Goal: Transaction & Acquisition: Purchase product/service

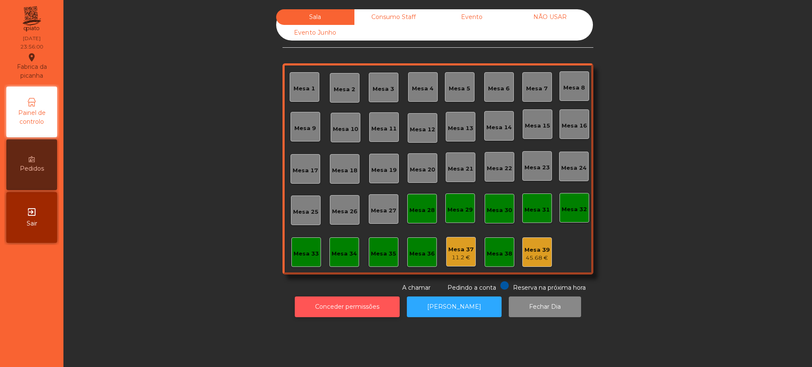
click at [320, 300] on button "Conceder permissões" at bounding box center [347, 307] width 105 height 21
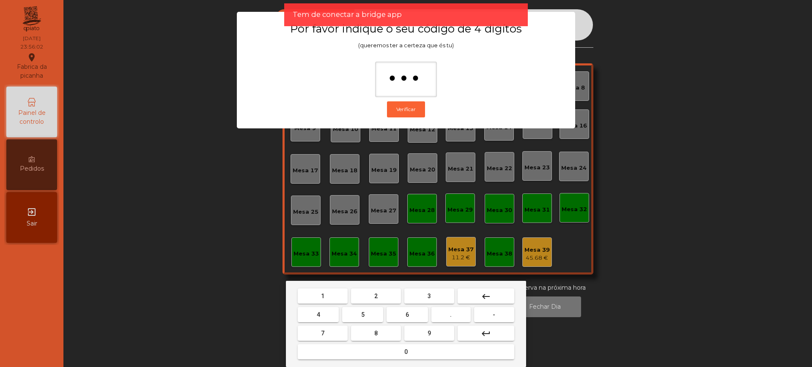
type input "****"
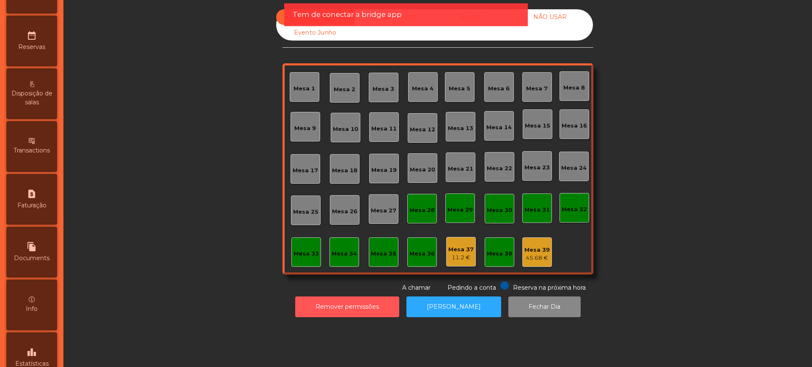
scroll to position [358, 0]
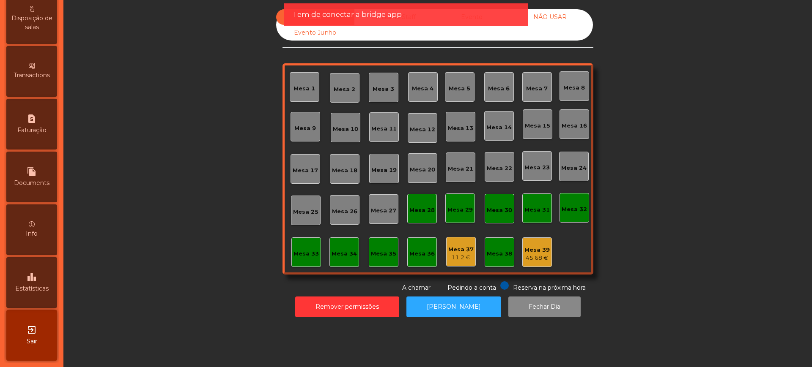
drag, startPoint x: 32, startPoint y: 280, endPoint x: 33, endPoint y: 275, distance: 5.6
click at [32, 280] on icon "leaderboard" at bounding box center [32, 277] width 10 height 10
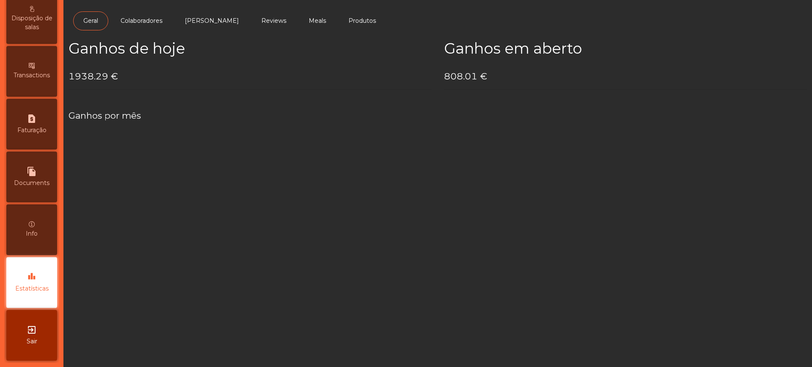
click at [72, 77] on h4 "1938.29 €" at bounding box center [249, 76] width 363 height 13
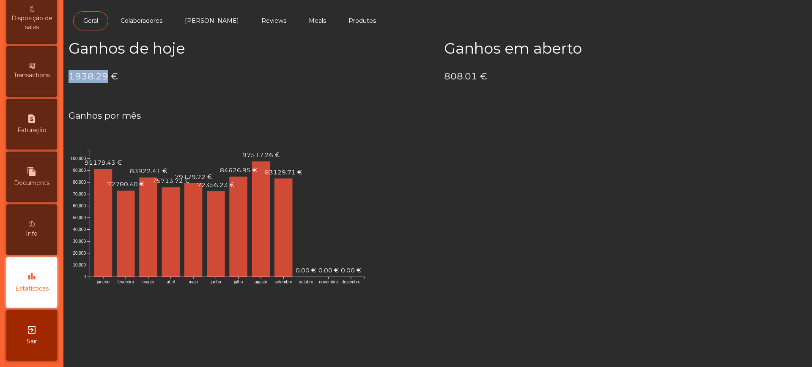
drag, startPoint x: 70, startPoint y: 77, endPoint x: 107, endPoint y: 78, distance: 36.8
click at [106, 79] on h4 "1938.29 €" at bounding box center [249, 76] width 363 height 13
copy h4 "1938.29"
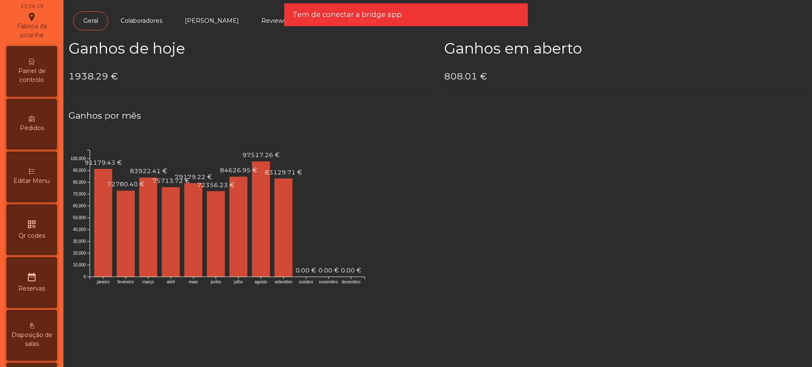
click at [36, 74] on span "Painel de controlo" at bounding box center [31, 76] width 47 height 18
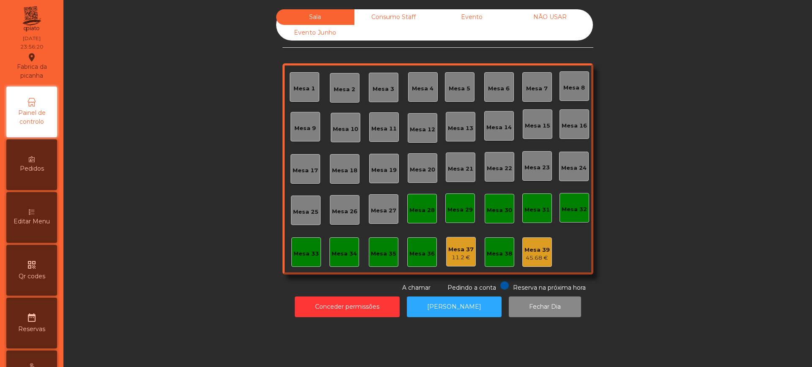
click at [477, 20] on div "Evento" at bounding box center [472, 17] width 78 height 16
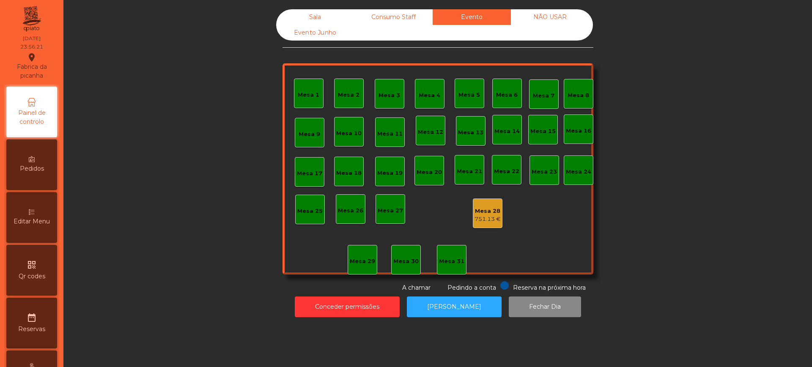
click at [484, 212] on div "Mesa 28" at bounding box center [487, 211] width 26 height 8
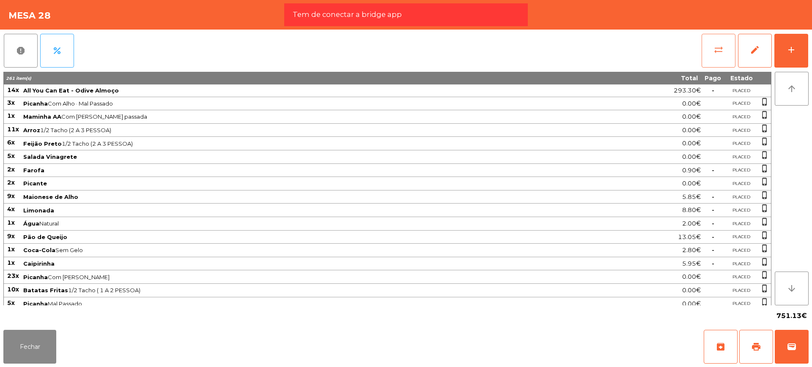
click at [711, 48] on button "sync_alt" at bounding box center [718, 51] width 34 height 34
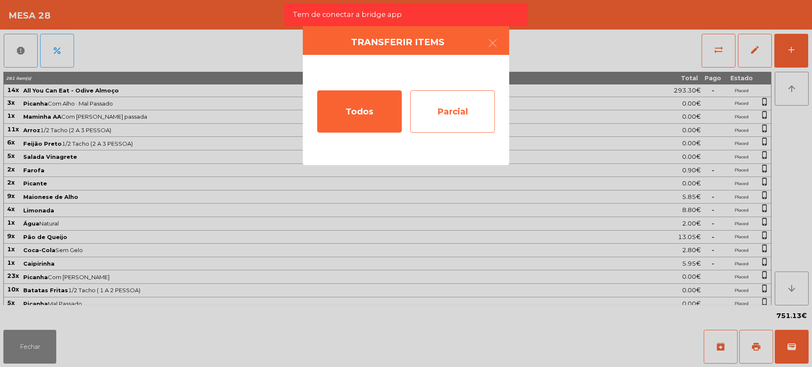
click at [446, 108] on div "Parcial" at bounding box center [452, 111] width 85 height 42
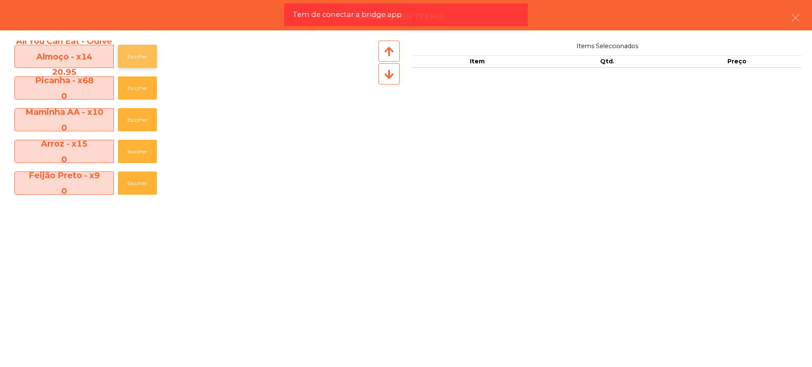
click at [134, 57] on button "Escolher" at bounding box center [137, 56] width 39 height 23
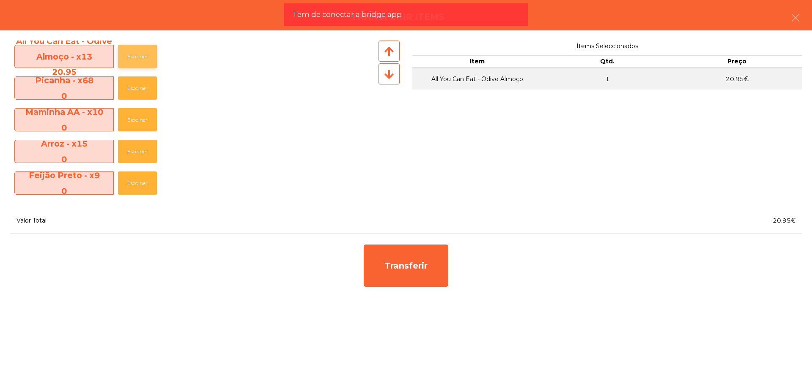
click at [134, 57] on button "Escolher" at bounding box center [137, 56] width 39 height 23
click at [135, 57] on button "Escolher" at bounding box center [137, 56] width 39 height 23
click at [136, 57] on button "Escolher" at bounding box center [137, 56] width 39 height 23
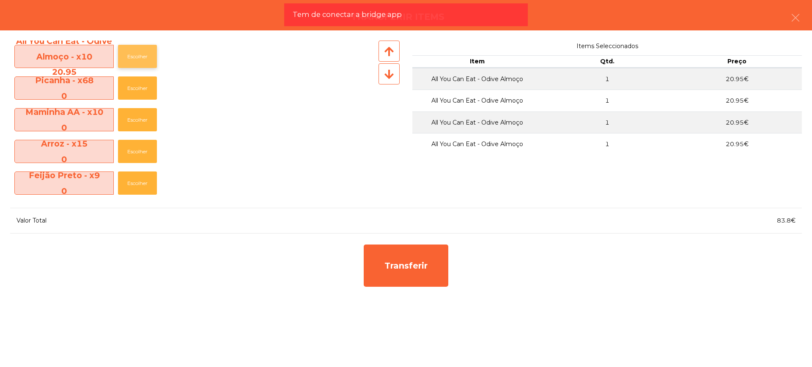
click at [136, 57] on button "Escolher" at bounding box center [137, 56] width 39 height 23
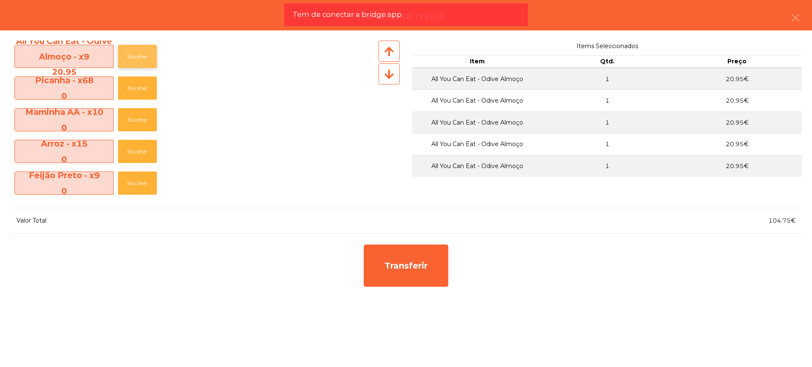
click at [136, 57] on button "Escolher" at bounding box center [137, 56] width 39 height 23
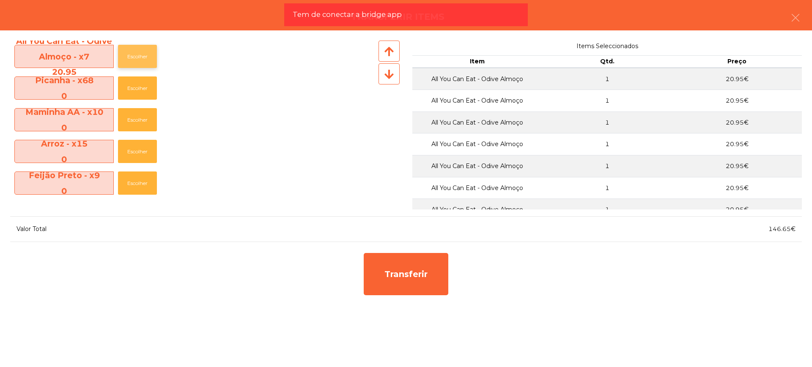
click at [137, 57] on button "Escolher" at bounding box center [137, 56] width 39 height 23
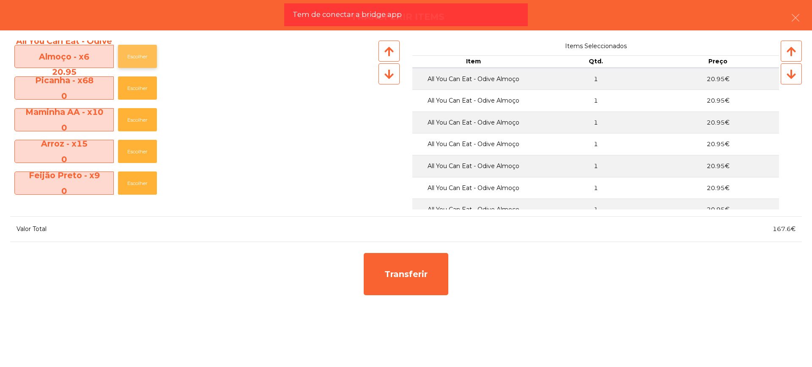
click at [137, 57] on button "Escolher" at bounding box center [137, 56] width 39 height 23
click at [140, 55] on button "Escolher" at bounding box center [137, 56] width 39 height 23
click at [142, 57] on button "Escolher" at bounding box center [137, 56] width 39 height 23
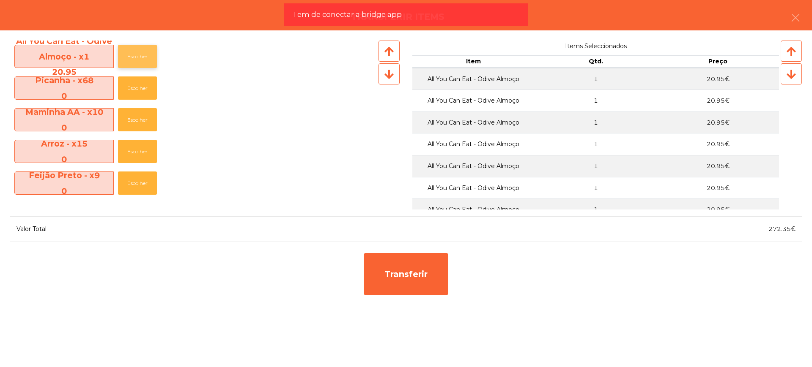
click at [142, 57] on button "Escolher" at bounding box center [137, 56] width 39 height 23
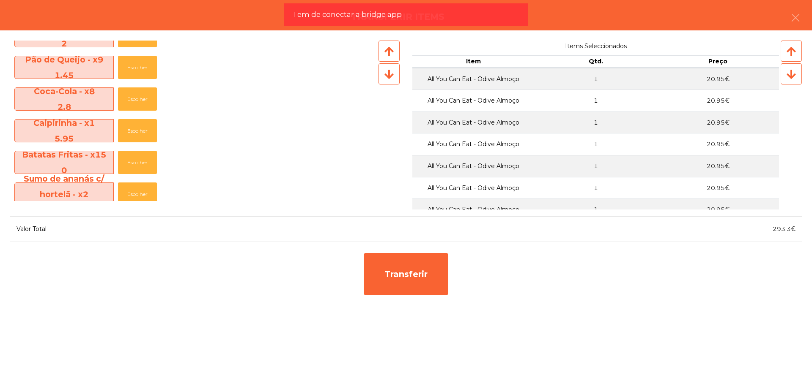
scroll to position [317, 0]
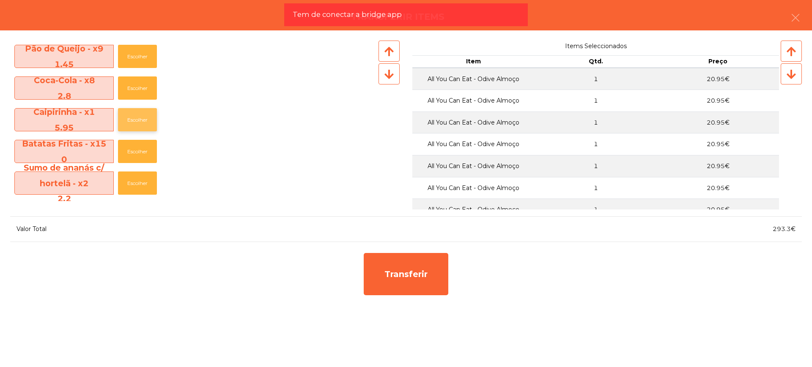
click at [142, 123] on button "Escolher" at bounding box center [137, 119] width 39 height 23
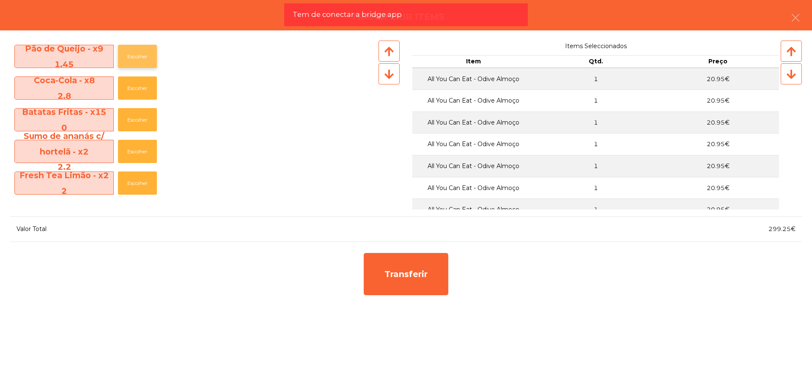
click at [140, 60] on button "Escolher" at bounding box center [137, 56] width 39 height 23
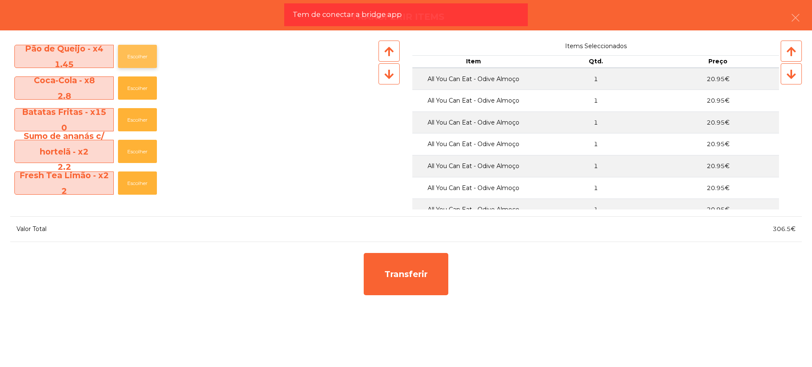
click at [140, 60] on button "Escolher" at bounding box center [137, 56] width 39 height 23
click at [139, 58] on button "Escolher" at bounding box center [137, 56] width 39 height 23
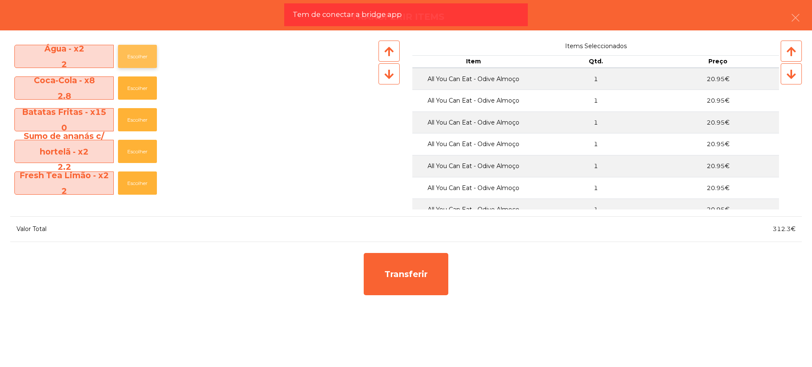
click at [139, 56] on button "Escolher" at bounding box center [137, 56] width 39 height 23
click at [140, 54] on button "Escolher" at bounding box center [137, 56] width 39 height 23
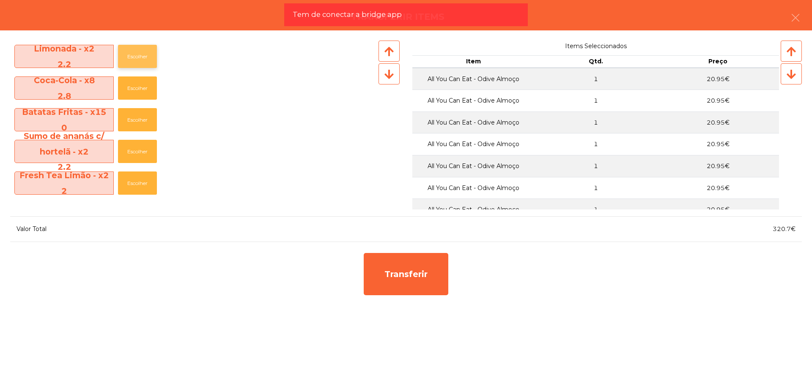
click at [140, 54] on button "Escolher" at bounding box center [137, 56] width 39 height 23
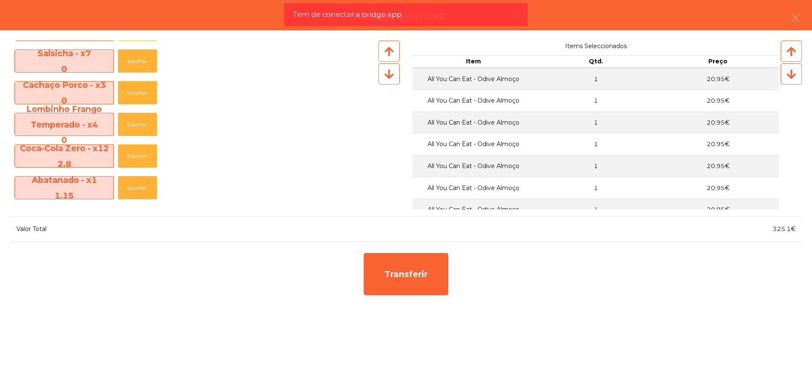
scroll to position [433, 0]
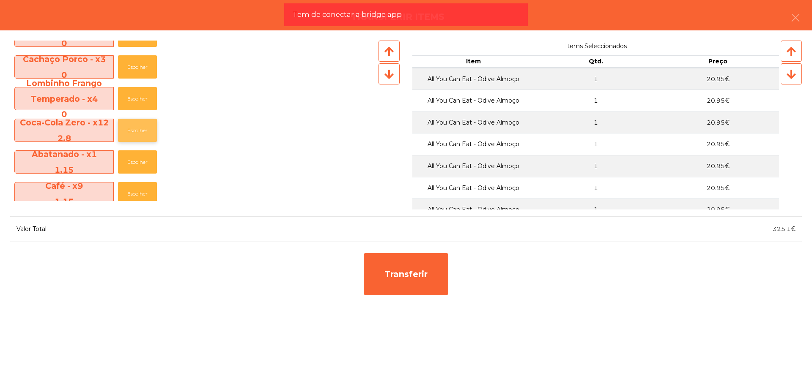
click at [143, 130] on button "Escolher" at bounding box center [137, 130] width 39 height 23
click at [142, 130] on button "Escolher" at bounding box center [137, 130] width 39 height 23
click at [141, 130] on button "Escolher" at bounding box center [137, 130] width 39 height 23
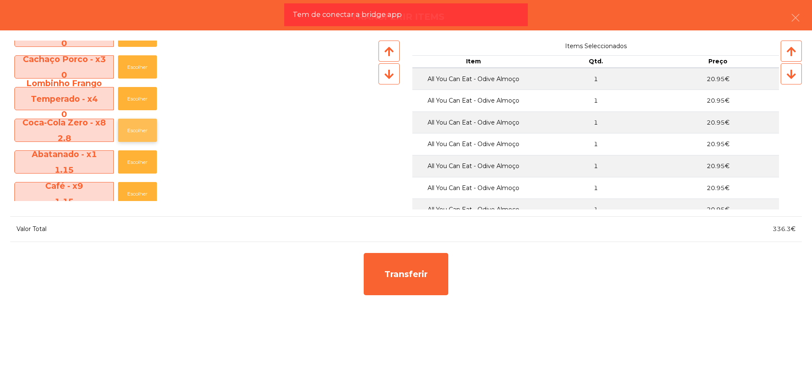
click at [141, 130] on button "Escolher" at bounding box center [137, 130] width 39 height 23
click at [142, 159] on button "Escolher" at bounding box center [137, 162] width 39 height 23
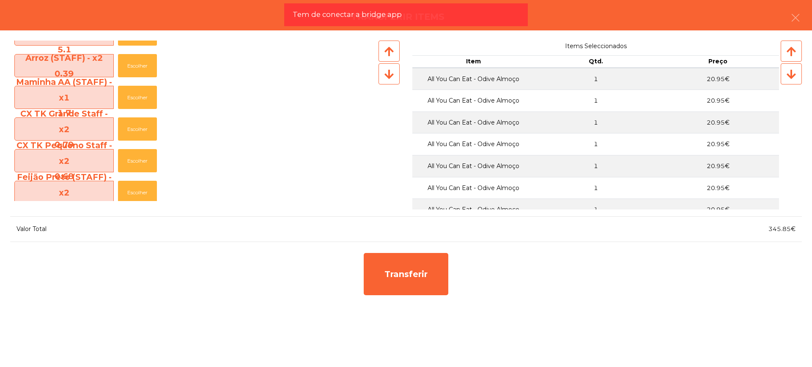
scroll to position [751, 0]
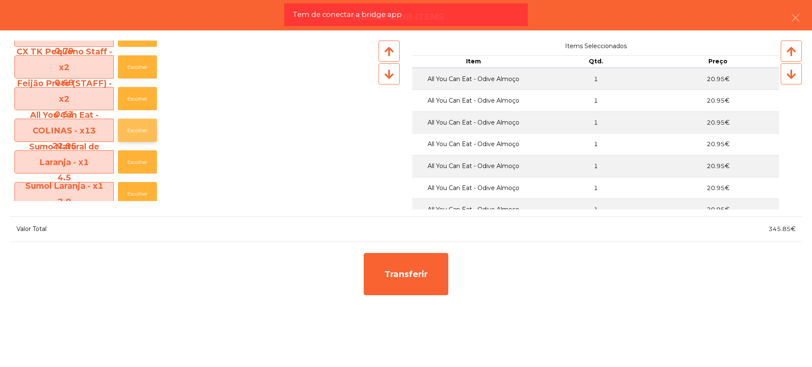
click at [139, 129] on button "Escolher" at bounding box center [137, 130] width 39 height 23
click at [139, 130] on button "Escolher" at bounding box center [137, 130] width 39 height 23
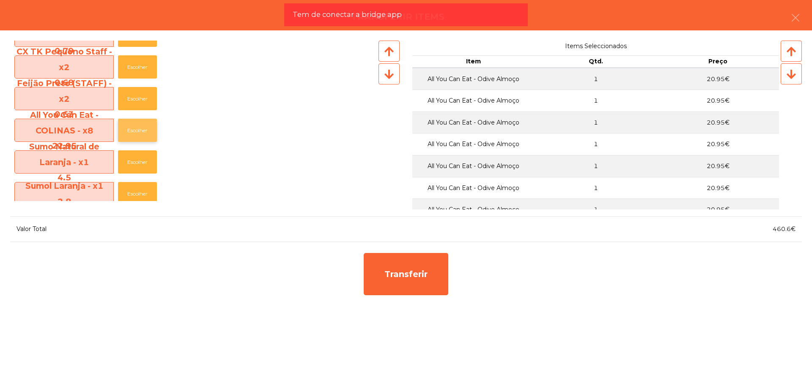
click at [139, 130] on button "Escolher" at bounding box center [137, 130] width 39 height 23
click at [140, 130] on button "Escolher" at bounding box center [137, 130] width 39 height 23
drag, startPoint x: 770, startPoint y: 229, endPoint x: 791, endPoint y: 229, distance: 21.1
click at [791, 229] on span "529.45€" at bounding box center [781, 229] width 27 height 8
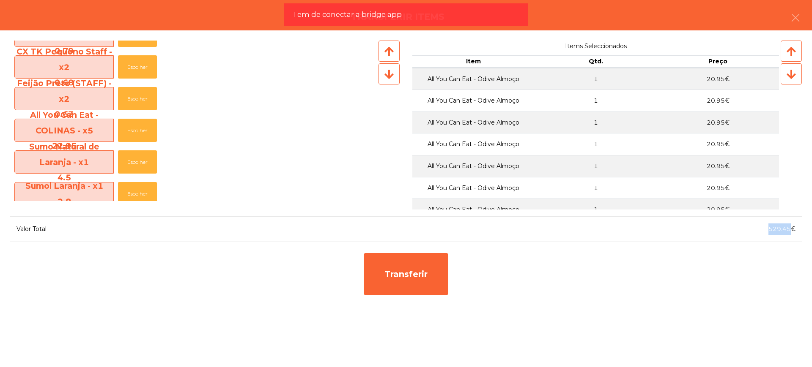
copy span "529.45"
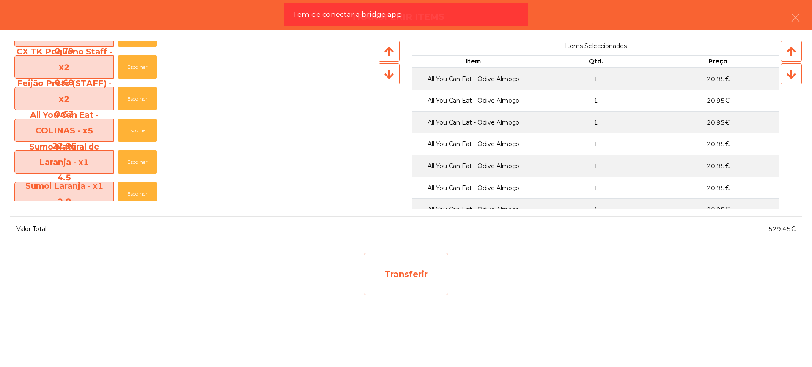
click at [419, 287] on div "Transferir" at bounding box center [406, 274] width 85 height 42
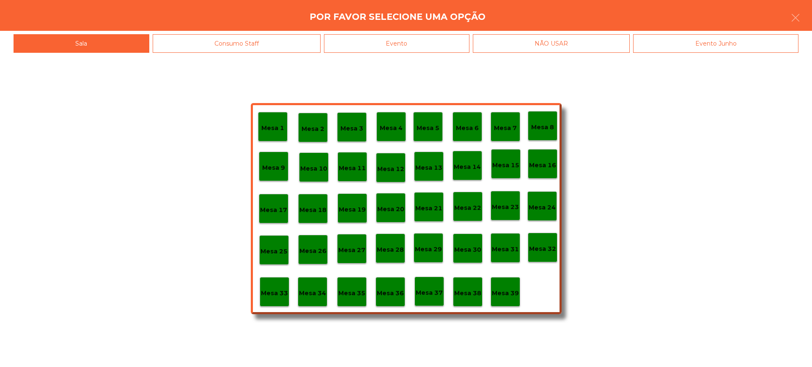
click at [390, 252] on p "Mesa 28" at bounding box center [390, 250] width 27 height 10
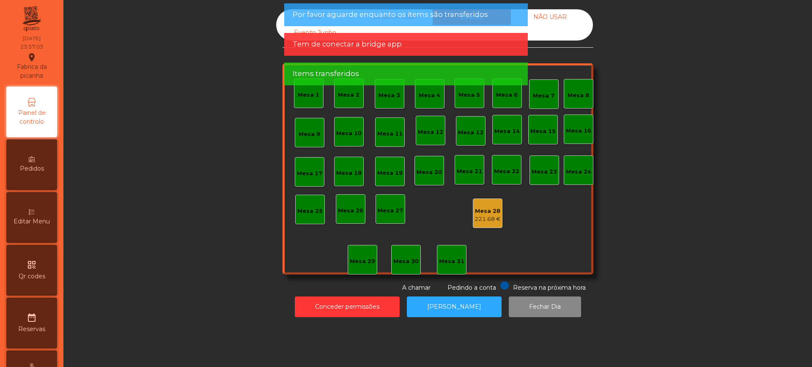
click at [481, 217] on div "221.68 €" at bounding box center [487, 219] width 26 height 8
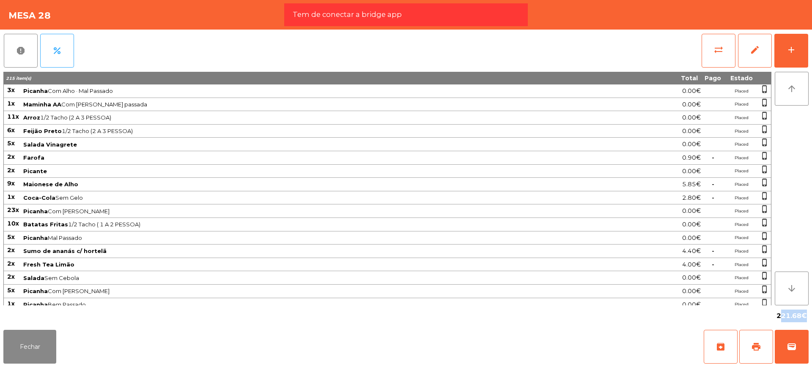
drag, startPoint x: 777, startPoint y: 317, endPoint x: 803, endPoint y: 320, distance: 25.9
click at [803, 320] on span "221.68€" at bounding box center [791, 316] width 30 height 13
copy span "221.68"
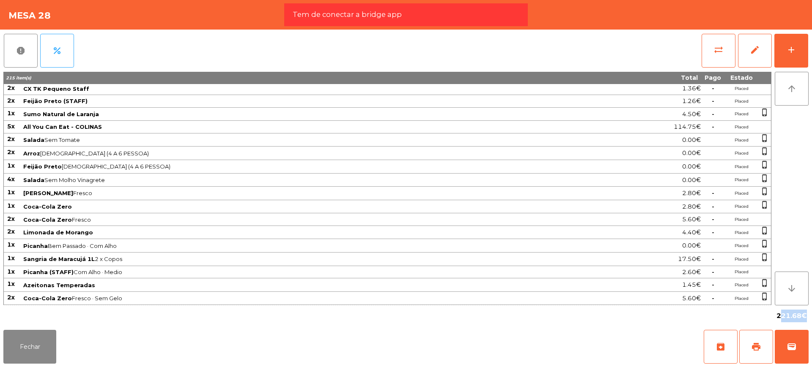
drag, startPoint x: 14, startPoint y: 94, endPoint x: 769, endPoint y: 299, distance: 781.5
copy tbody "7l Ipsumdo Sit Amet · Con Adipisc 9.55€ Elitse doeiu_tempor 9i Utlabor ET Dol M…"
click at [748, 51] on button "edit" at bounding box center [755, 51] width 34 height 34
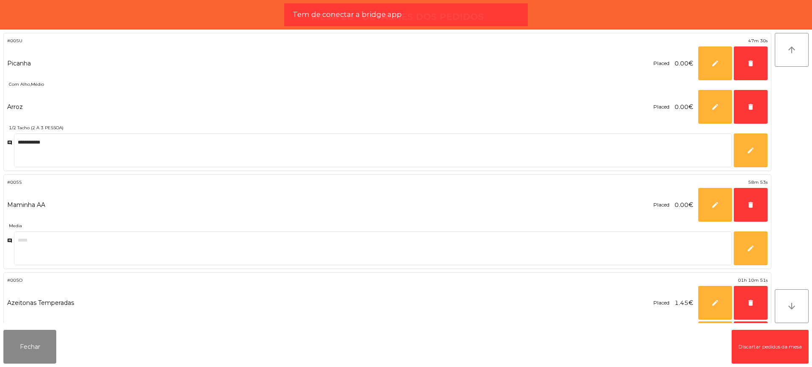
click at [751, 353] on button "Discartar pedidos da mesa" at bounding box center [769, 347] width 77 height 34
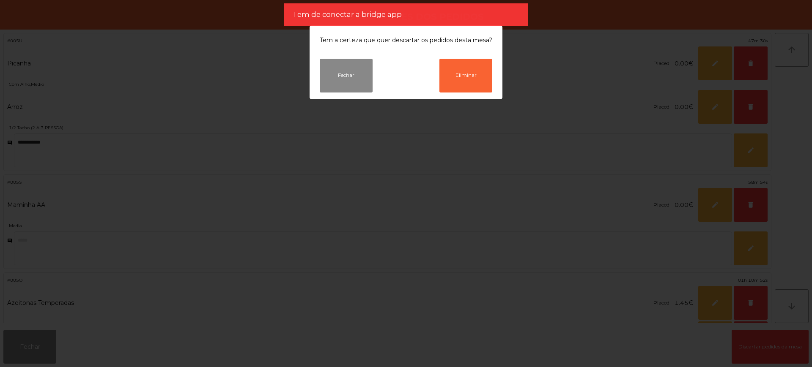
click at [474, 54] on div "Tem a certeza que quer descartar os pedidos desta mesa?" at bounding box center [406, 41] width 193 height 33
click at [464, 75] on button "Eliminar" at bounding box center [465, 76] width 53 height 34
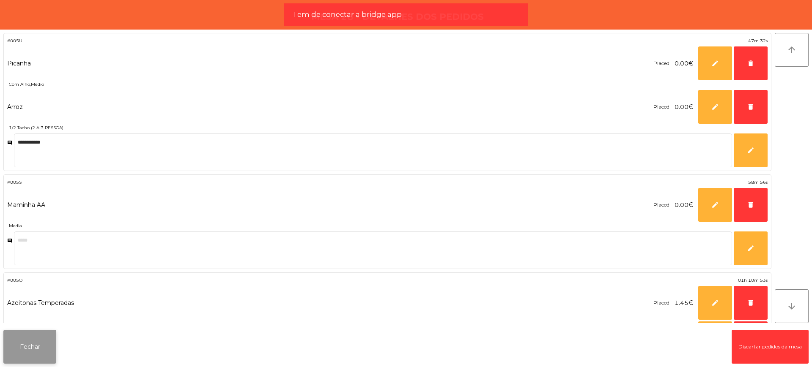
click at [32, 346] on button "Fechar" at bounding box center [29, 347] width 53 height 34
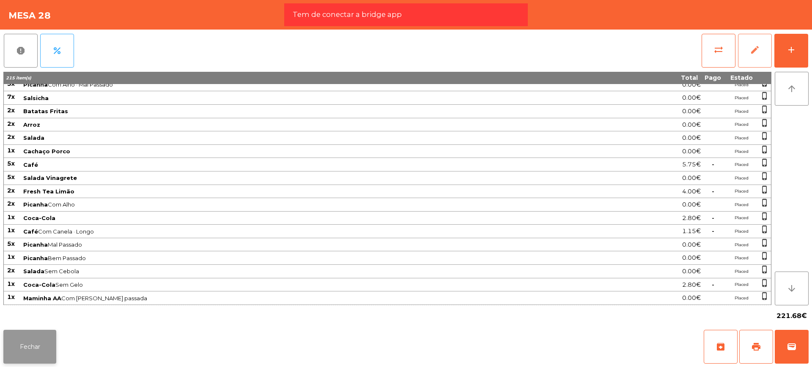
scroll to position [535, 0]
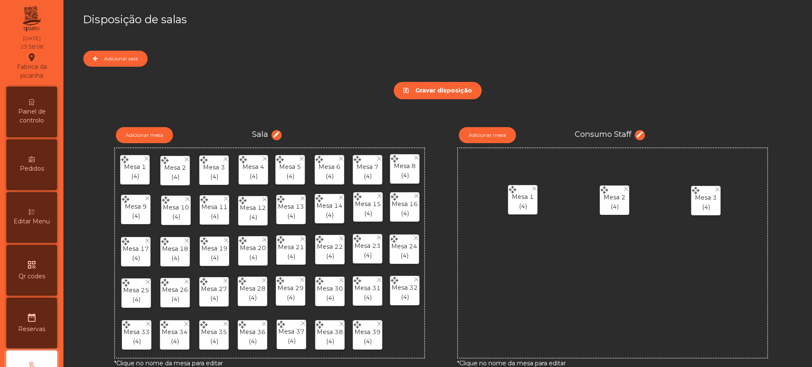
click at [31, 98] on div "Painel de controlo" at bounding box center [31, 112] width 51 height 51
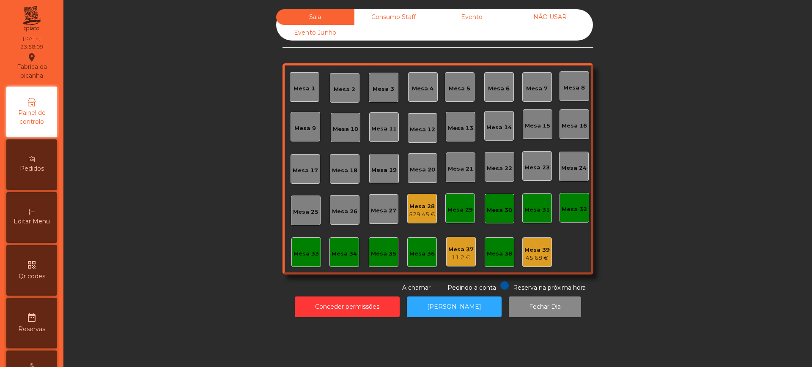
click at [414, 202] on div "Mesa 28 529.45 €" at bounding box center [422, 209] width 26 height 20
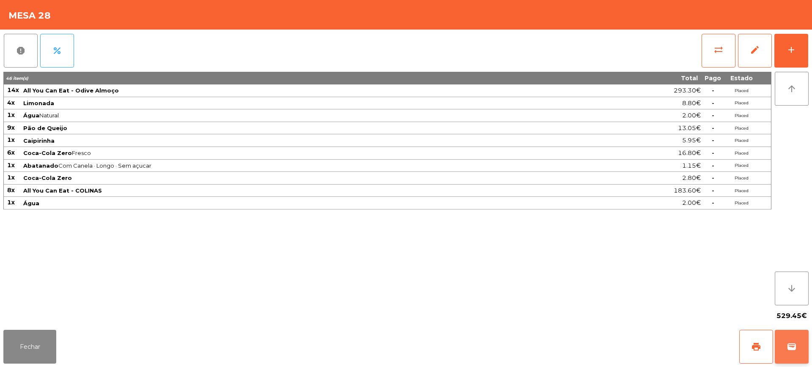
click at [786, 347] on button "wallet" at bounding box center [792, 347] width 34 height 34
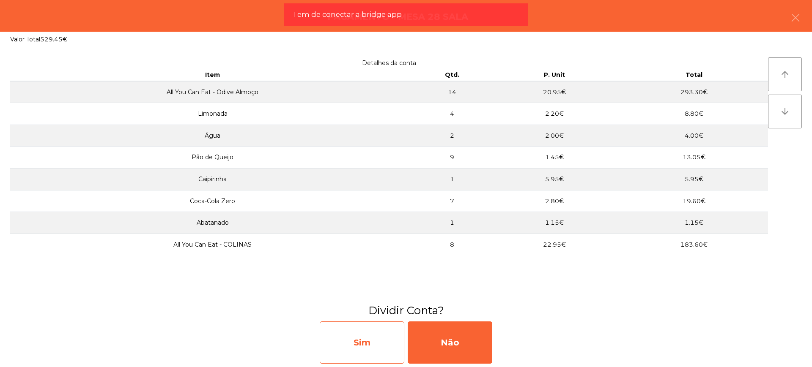
click at [389, 342] on div "Sim" at bounding box center [362, 343] width 85 height 42
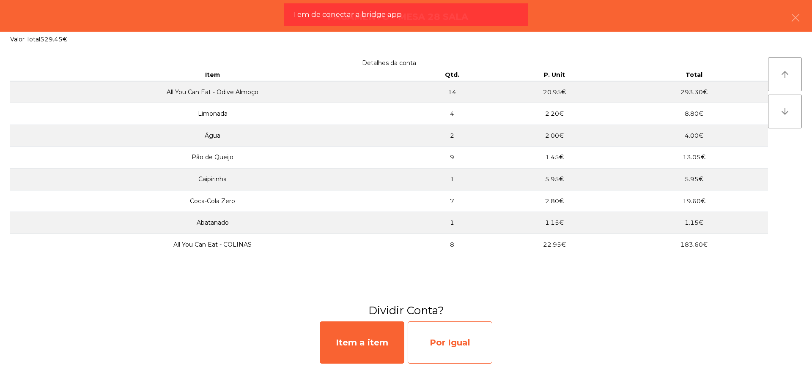
click at [447, 342] on div "Por Igual" at bounding box center [450, 343] width 85 height 42
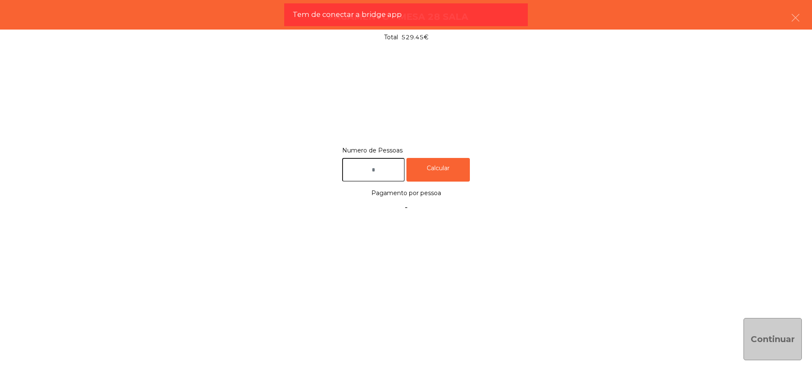
click at [379, 175] on input "text" at bounding box center [373, 170] width 63 height 24
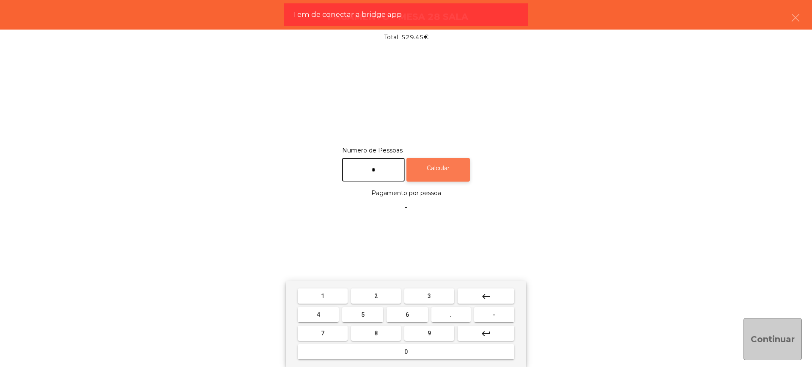
type input "*"
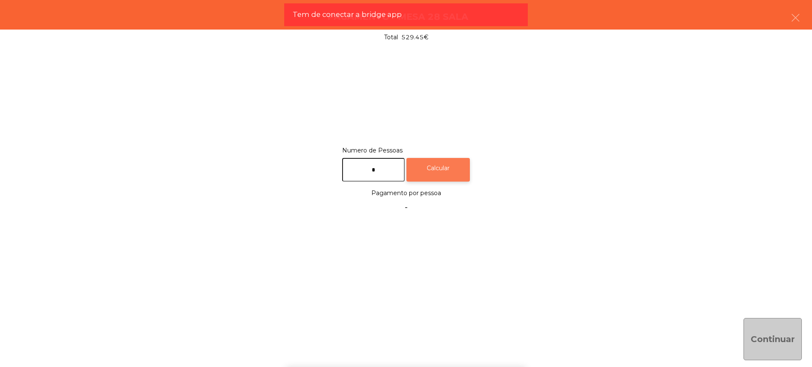
click at [430, 175] on div "Calcular" at bounding box center [437, 170] width 63 height 24
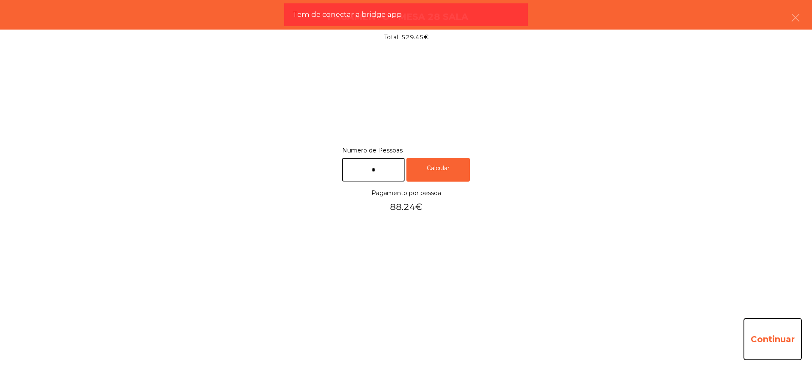
click at [764, 342] on button "Continuar" at bounding box center [772, 339] width 58 height 42
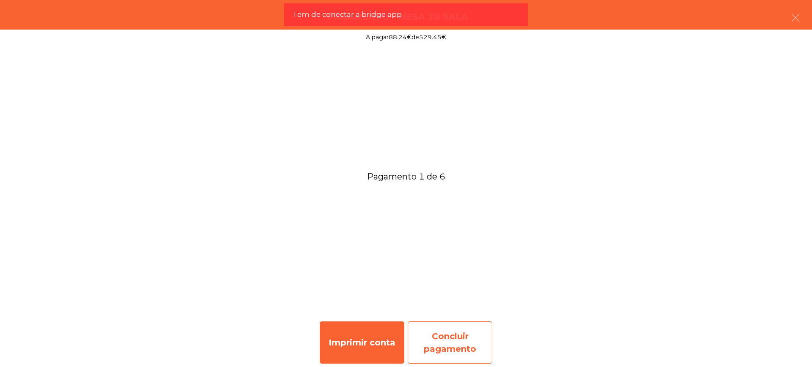
click at [433, 332] on div "Concluir pagamento" at bounding box center [450, 343] width 85 height 42
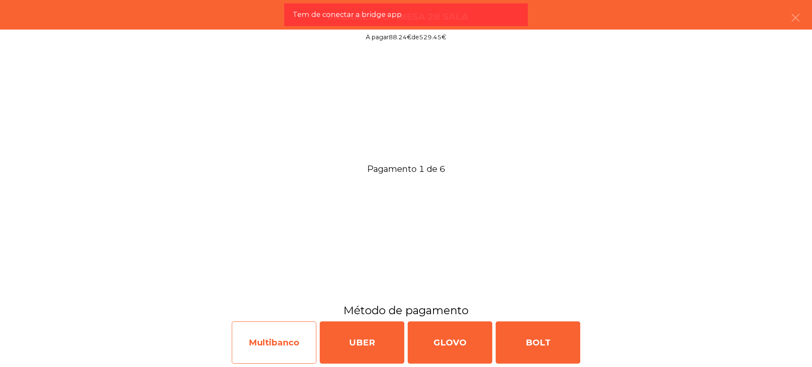
click at [282, 346] on div "Multibanco" at bounding box center [274, 343] width 85 height 42
select select "**"
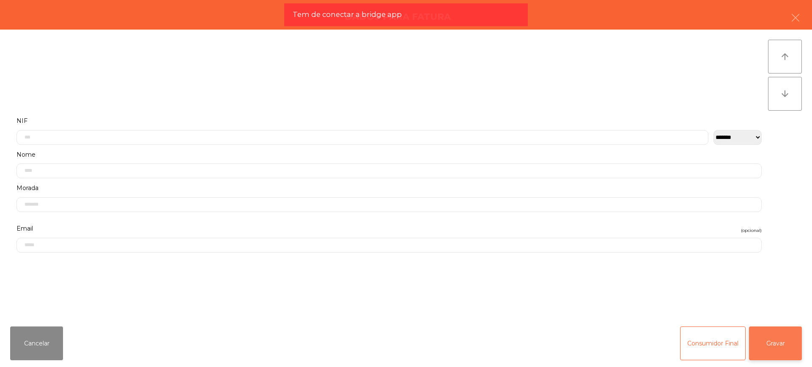
click at [761, 341] on button "Gravar" at bounding box center [775, 344] width 53 height 34
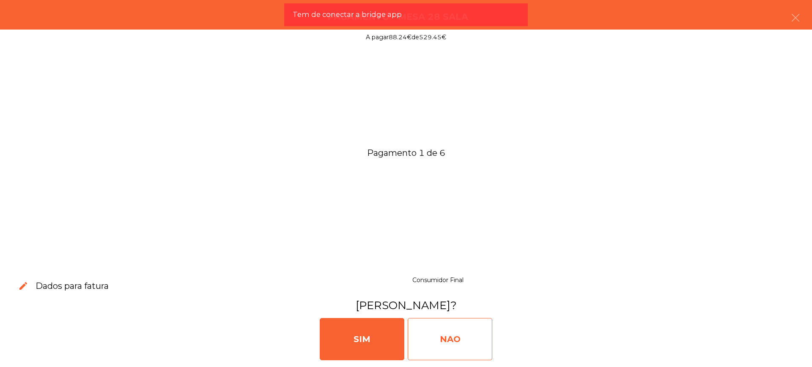
click at [447, 344] on div "NAO" at bounding box center [450, 339] width 85 height 42
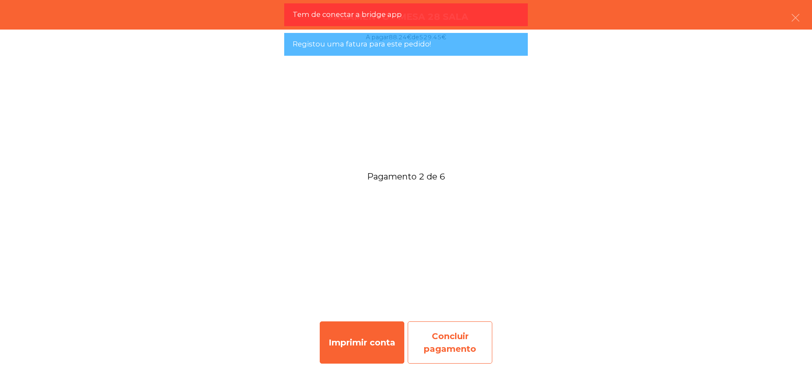
click at [451, 335] on div "Concluir pagamento" at bounding box center [450, 343] width 85 height 42
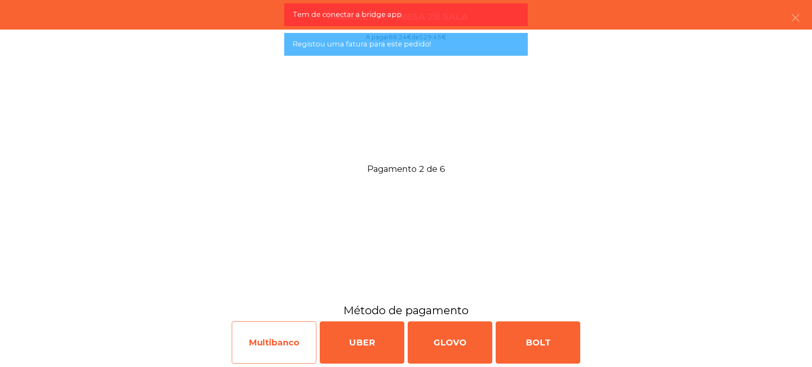
click at [286, 349] on div "Multibanco" at bounding box center [274, 343] width 85 height 42
select select "**"
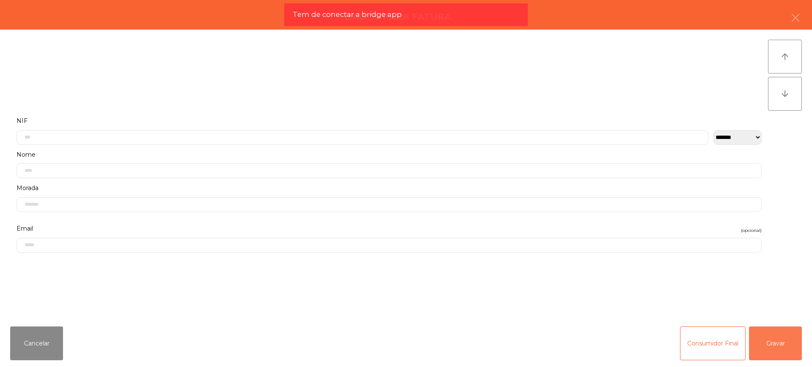
drag, startPoint x: 764, startPoint y: 344, endPoint x: 718, endPoint y: 342, distance: 45.7
click at [764, 344] on button "Gravar" at bounding box center [775, 344] width 53 height 34
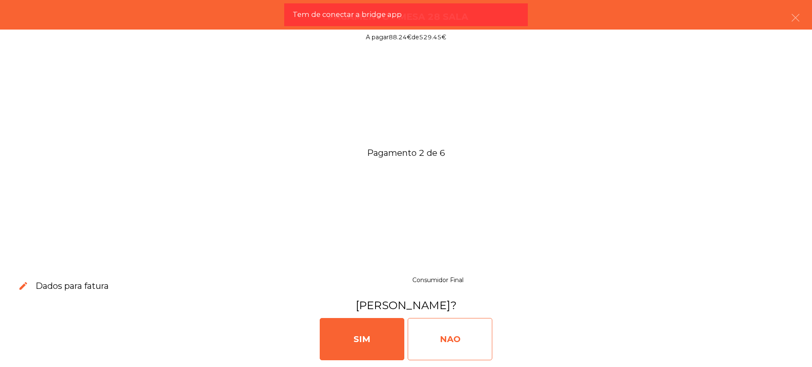
drag, startPoint x: 453, startPoint y: 340, endPoint x: 463, endPoint y: 337, distance: 10.5
click at [452, 340] on div "NAO" at bounding box center [450, 339] width 85 height 42
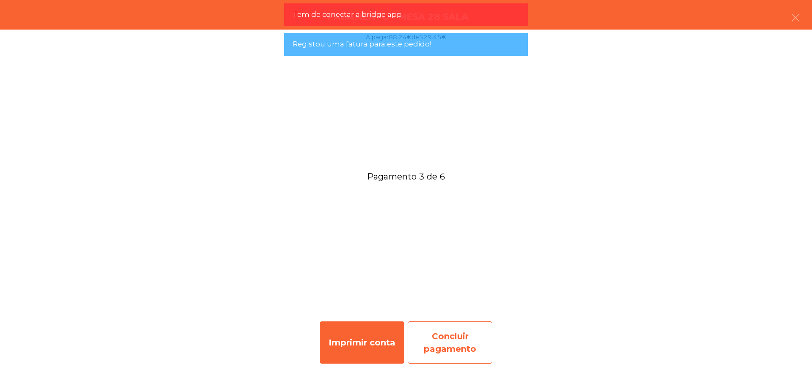
click at [454, 349] on div "Concluir pagamento" at bounding box center [450, 343] width 85 height 42
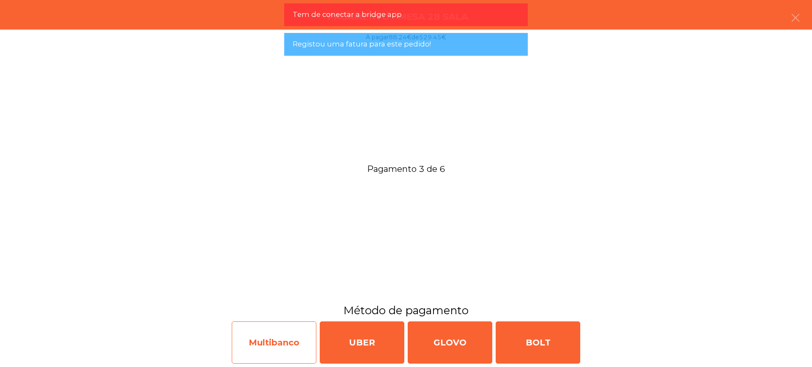
click at [252, 350] on div "Multibanco" at bounding box center [274, 343] width 85 height 42
select select "**"
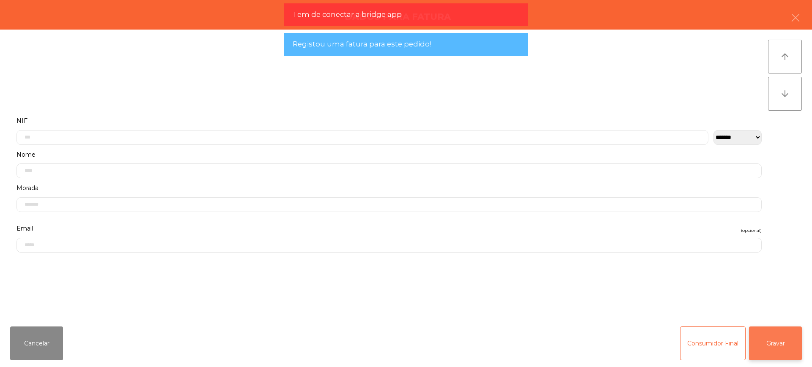
click at [775, 348] on button "Gravar" at bounding box center [775, 344] width 53 height 34
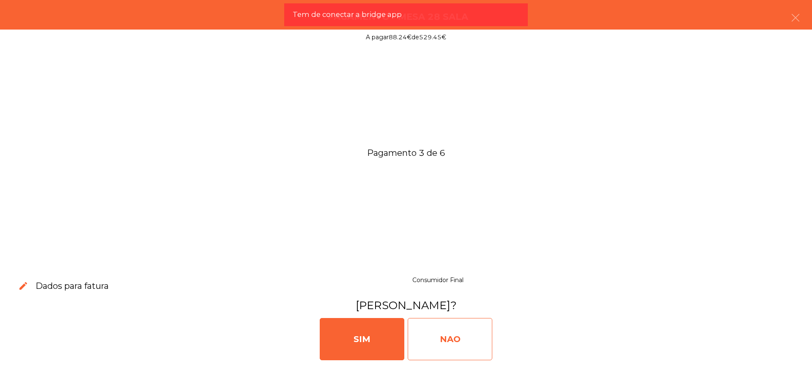
click at [451, 337] on div "NAO" at bounding box center [450, 339] width 85 height 42
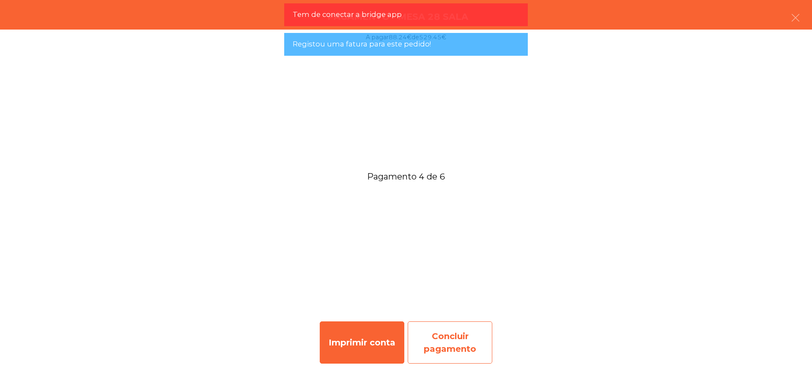
click at [458, 344] on div "Concluir pagamento" at bounding box center [450, 343] width 85 height 42
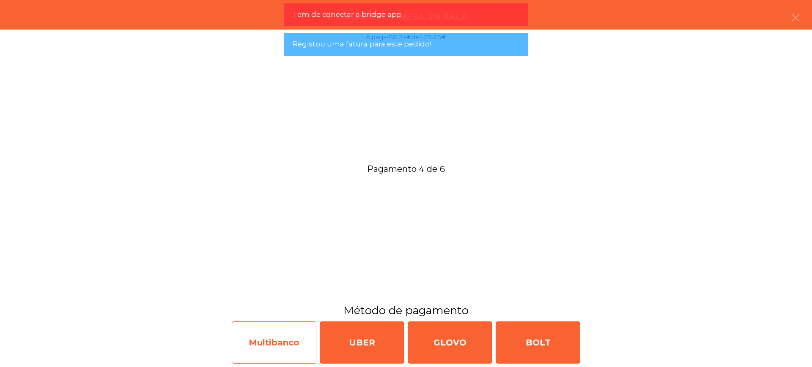
drag, startPoint x: 284, startPoint y: 342, endPoint x: 289, endPoint y: 341, distance: 5.1
click at [289, 341] on div "Multibanco" at bounding box center [274, 343] width 85 height 42
select select "**"
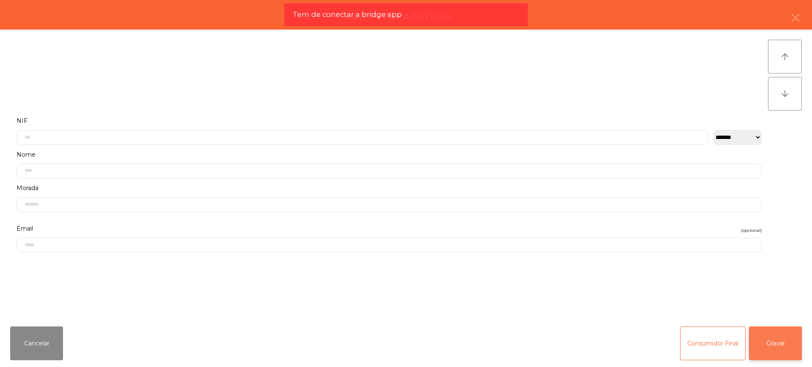
click at [764, 343] on button "Gravar" at bounding box center [775, 344] width 53 height 34
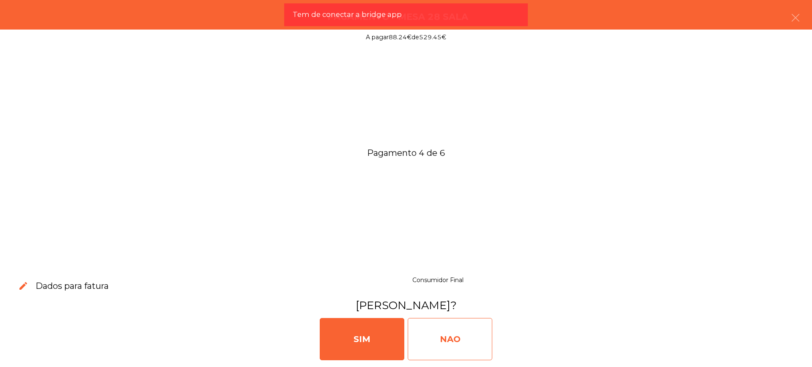
click at [440, 337] on div "NAO" at bounding box center [450, 339] width 85 height 42
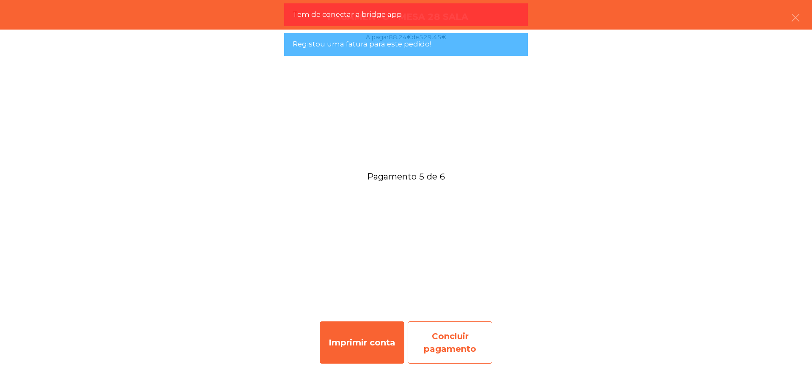
click at [445, 351] on div "Concluir pagamento" at bounding box center [450, 343] width 85 height 42
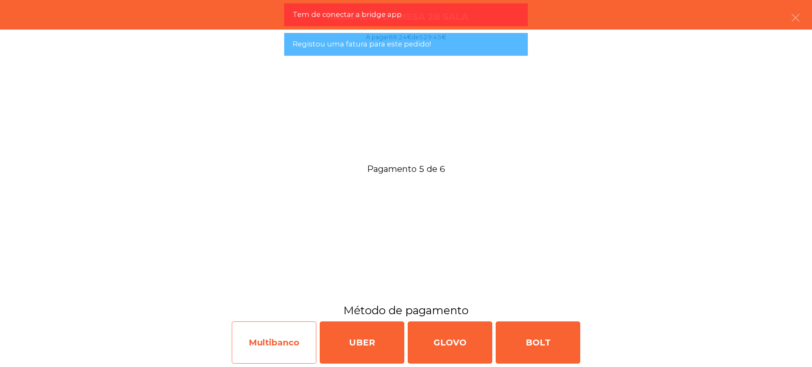
click at [285, 349] on div "Multibanco" at bounding box center [274, 343] width 85 height 42
select select "**"
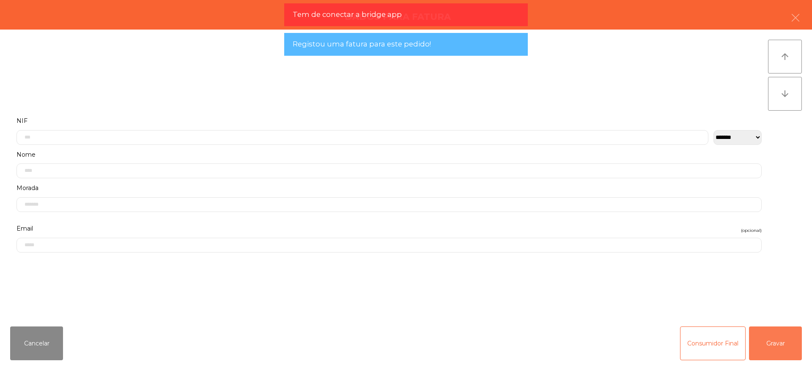
click at [756, 344] on button "Gravar" at bounding box center [775, 344] width 53 height 34
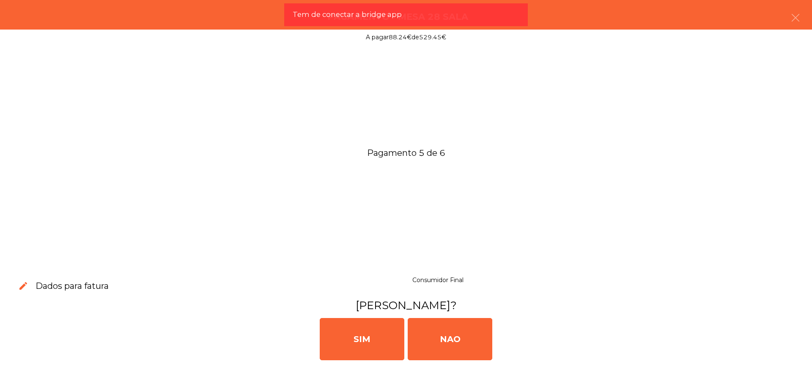
drag, startPoint x: 484, startPoint y: 338, endPoint x: 578, endPoint y: 341, distance: 93.9
click at [484, 337] on div "NAO" at bounding box center [450, 339] width 85 height 42
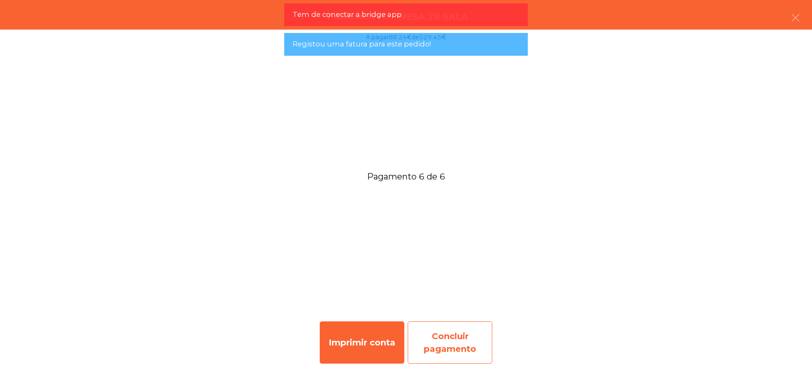
click at [451, 331] on div "Concluir pagamento" at bounding box center [450, 343] width 85 height 42
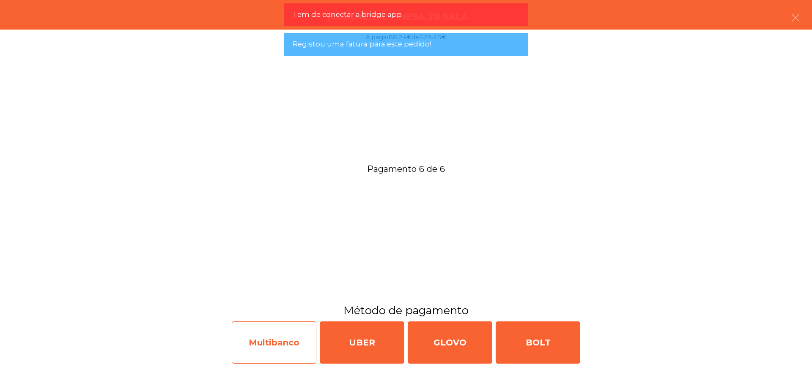
click at [258, 344] on div "Multibanco" at bounding box center [274, 343] width 85 height 42
select select "**"
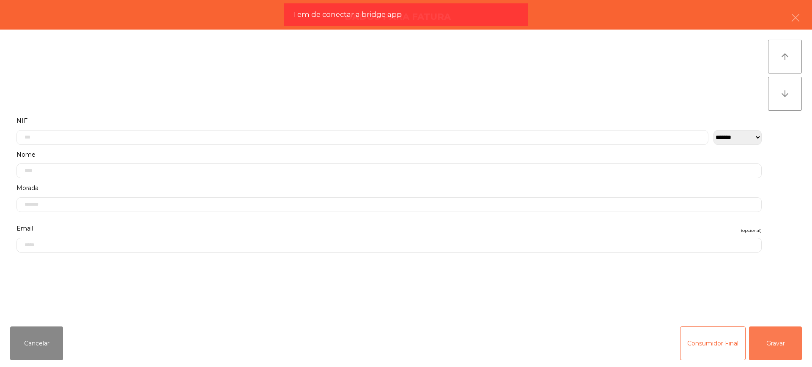
drag, startPoint x: 786, startPoint y: 340, endPoint x: 781, endPoint y: 340, distance: 4.7
click at [785, 340] on button "Gravar" at bounding box center [775, 344] width 53 height 34
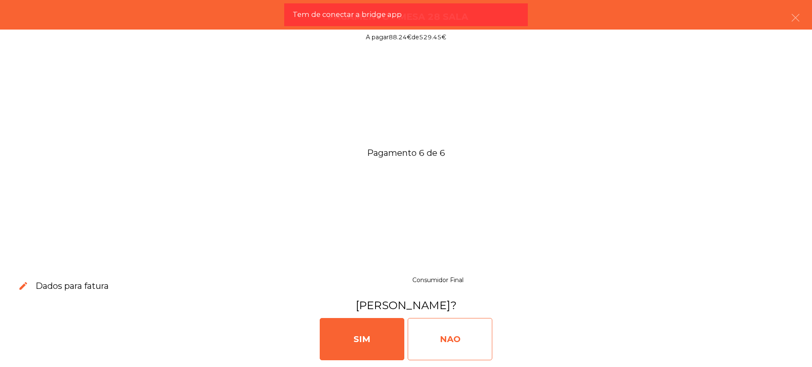
click at [487, 340] on div "NAO" at bounding box center [450, 339] width 85 height 42
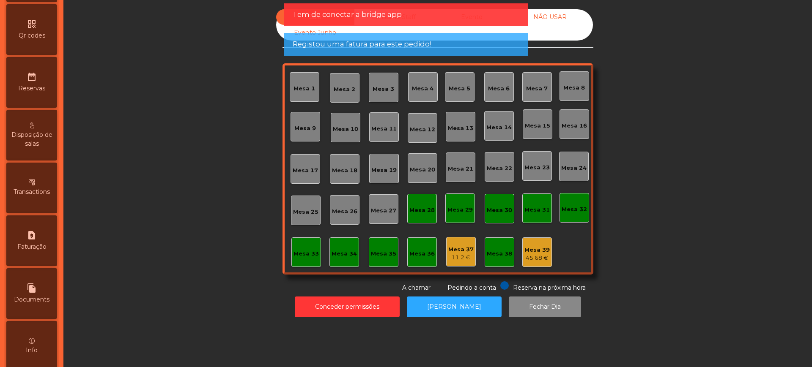
scroll to position [358, 0]
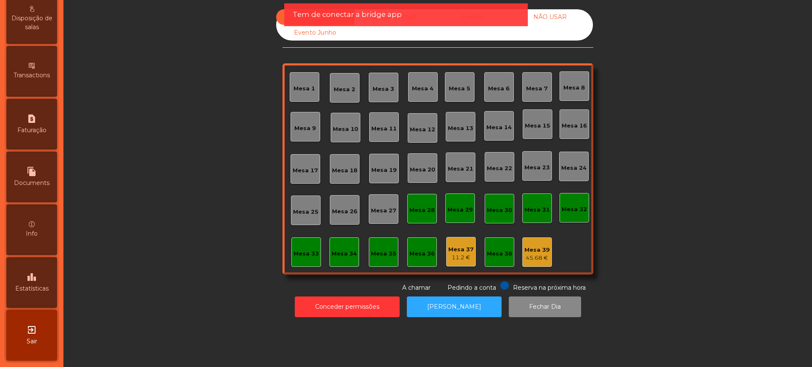
drag, startPoint x: 45, startPoint y: 289, endPoint x: 47, endPoint y: 284, distance: 5.1
click at [45, 289] on span "Estatísticas" at bounding box center [31, 289] width 33 height 9
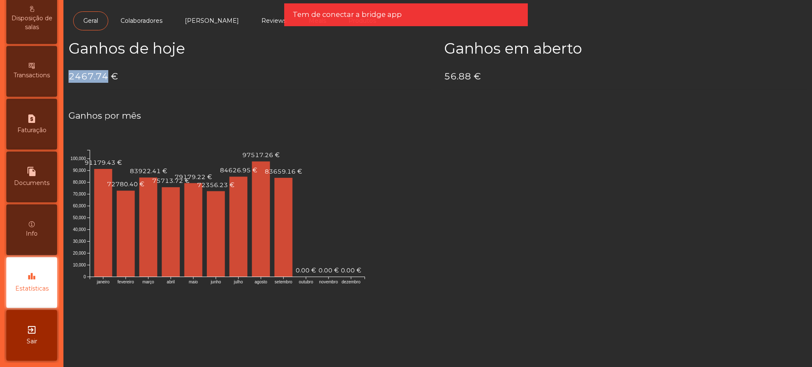
drag, startPoint x: 70, startPoint y: 77, endPoint x: 107, endPoint y: 77, distance: 36.8
click at [107, 77] on h4 "2467.74 €" at bounding box center [249, 76] width 363 height 13
copy h4 "2467.74"
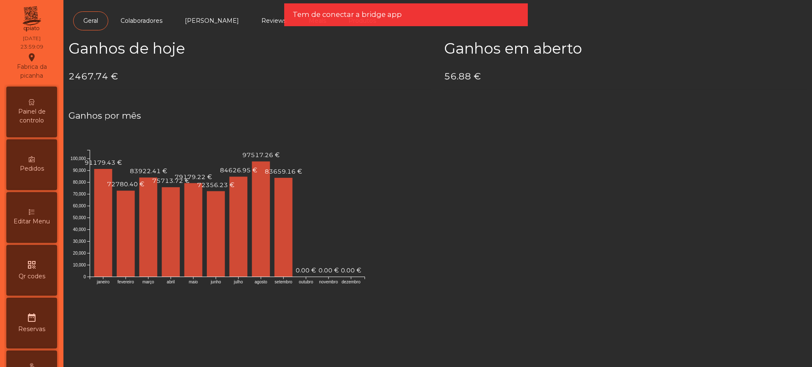
click at [40, 109] on span "Painel de controlo" at bounding box center [31, 116] width 47 height 18
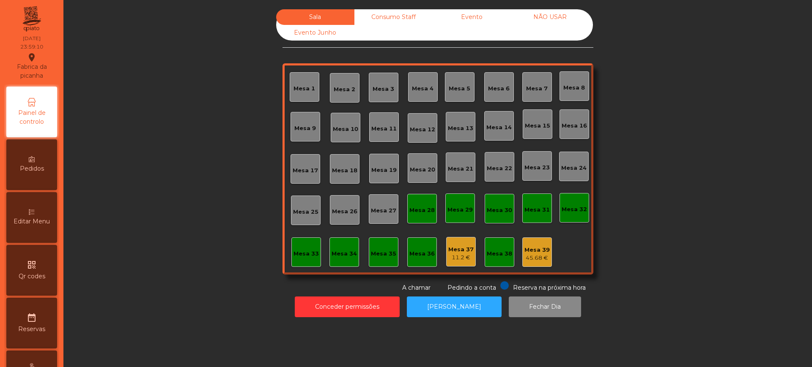
click at [479, 15] on div "Evento" at bounding box center [472, 17] width 78 height 16
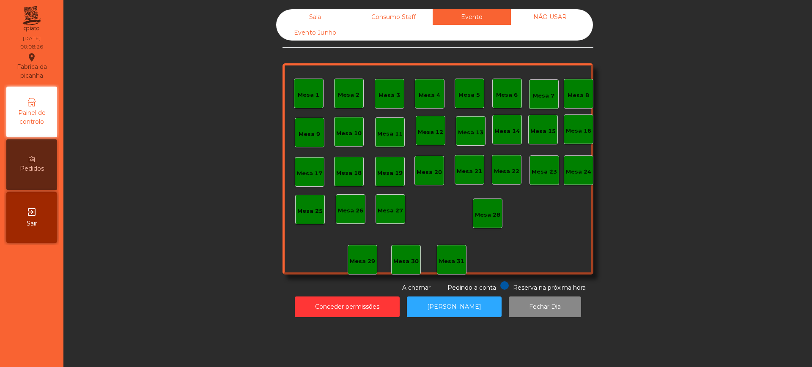
click at [218, 91] on div "Sala Consumo Staff Evento NÃO USAR Evento Junho Mesa 1 Mesa 2 Mesa 3 [GEOGRAPHI…" at bounding box center [438, 150] width 726 height 283
